Goal: Find specific page/section: Find specific page/section

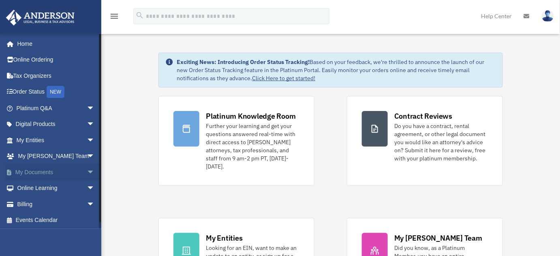
click at [29, 175] on link "My Documents arrow_drop_down" at bounding box center [56, 172] width 101 height 16
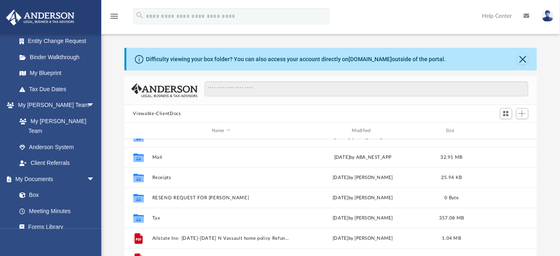
scroll to position [73, 0]
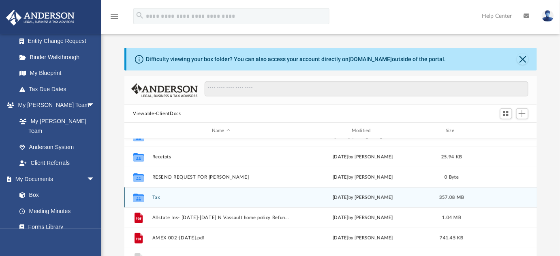
click at [159, 196] on button "Tax" at bounding box center [221, 197] width 138 height 5
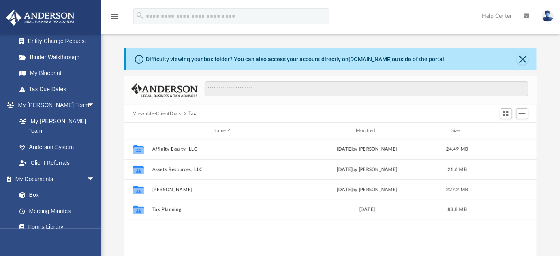
scroll to position [0, 0]
click at [188, 115] on button "Tax" at bounding box center [192, 113] width 8 height 7
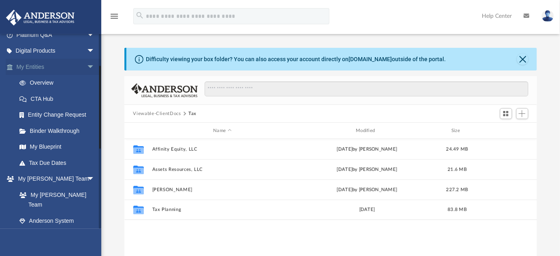
click at [37, 69] on link "My Entities arrow_drop_down" at bounding box center [56, 67] width 101 height 16
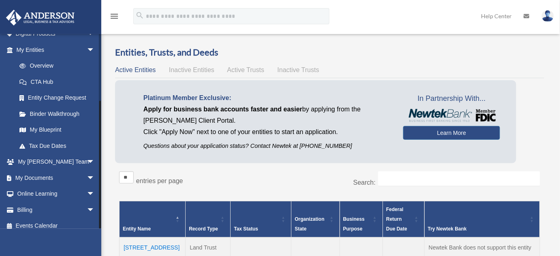
scroll to position [97, 0]
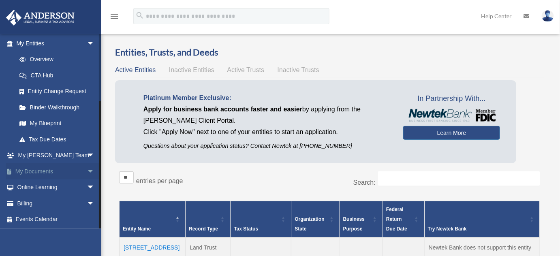
click at [39, 170] on link "My Documents arrow_drop_down" at bounding box center [56, 171] width 101 height 16
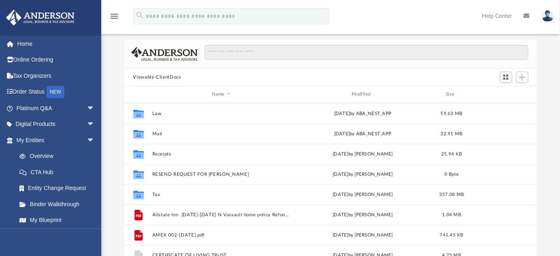
scroll to position [27, 0]
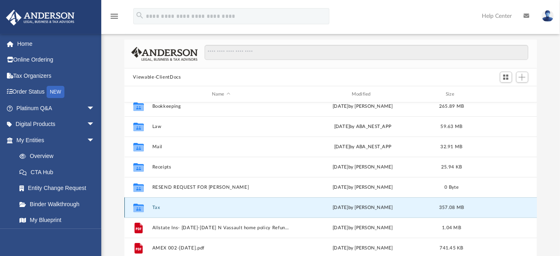
click at [212, 205] on button "Tax" at bounding box center [221, 207] width 138 height 5
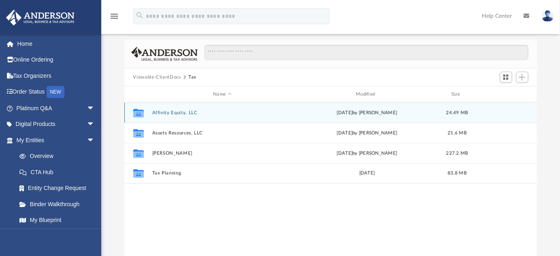
scroll to position [0, 0]
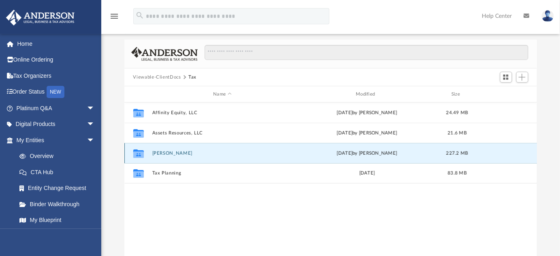
click at [186, 151] on button "[PERSON_NAME]" at bounding box center [222, 153] width 141 height 5
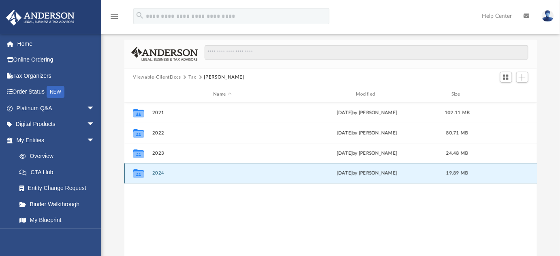
click at [171, 174] on button "2024" at bounding box center [222, 173] width 141 height 5
